Goal: Information Seeking & Learning: Learn about a topic

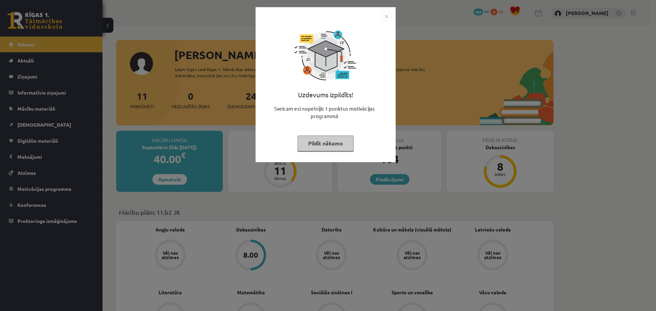
click at [385, 17] on img "Close" at bounding box center [387, 16] width 10 height 10
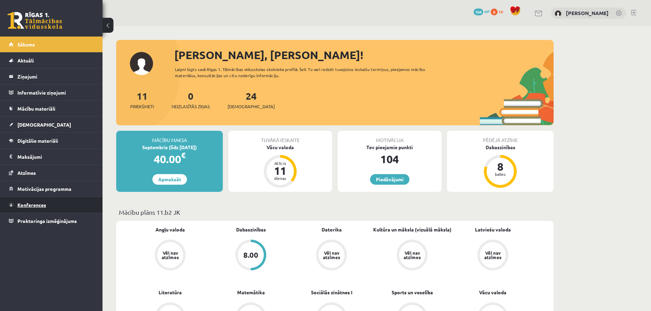
click at [31, 203] on span "Konferences" at bounding box center [31, 205] width 29 height 6
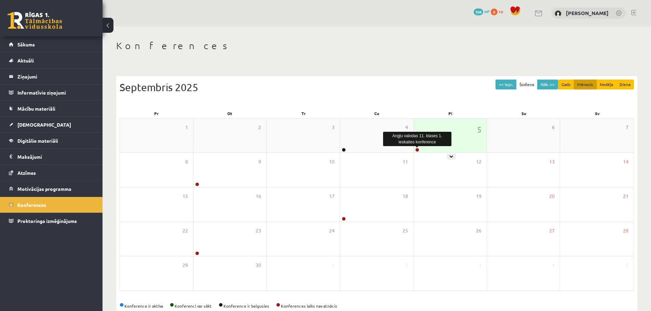
click at [417, 151] on link at bounding box center [417, 150] width 4 height 4
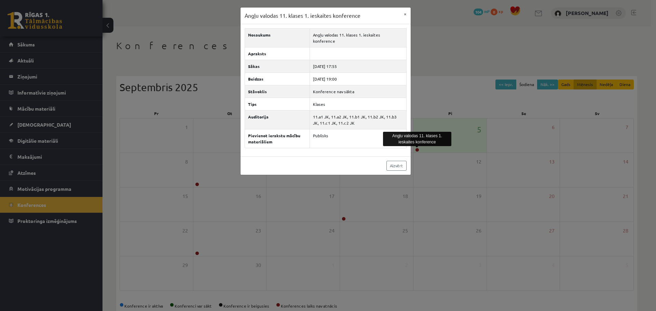
click at [397, 157] on div "Aizvērt" at bounding box center [326, 166] width 170 height 18
click at [395, 161] on link "Aizvērt" at bounding box center [397, 166] width 20 height 10
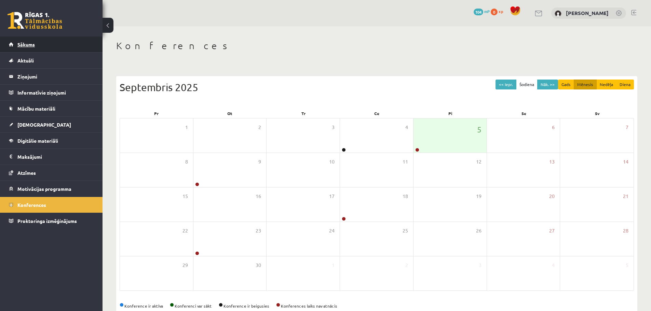
click at [35, 45] on link "Sākums" at bounding box center [51, 45] width 85 height 16
